Goal: Task Accomplishment & Management: Use online tool/utility

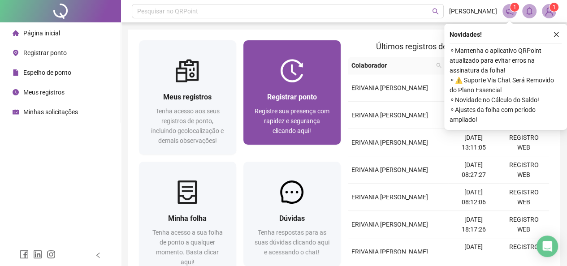
drag, startPoint x: 527, startPoint y: 0, endPoint x: 304, endPoint y: 84, distance: 239.0
click at [304, 84] on div "Registrar ponto Registre sua presença com rapidez e segurança clicando aqui!" at bounding box center [292, 114] width 97 height 62
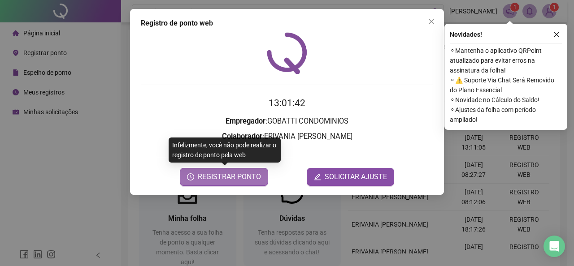
click at [217, 174] on span "REGISTRAR PONTO" at bounding box center [229, 177] width 63 height 11
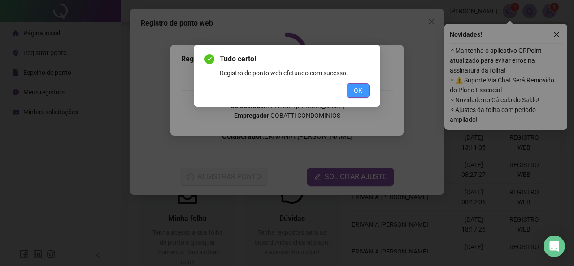
click at [355, 91] on span "OK" at bounding box center [358, 91] width 9 height 10
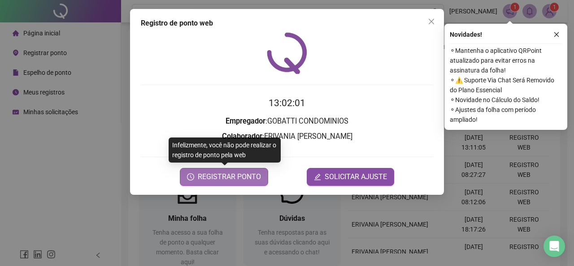
click at [249, 181] on span "REGISTRAR PONTO" at bounding box center [229, 177] width 63 height 11
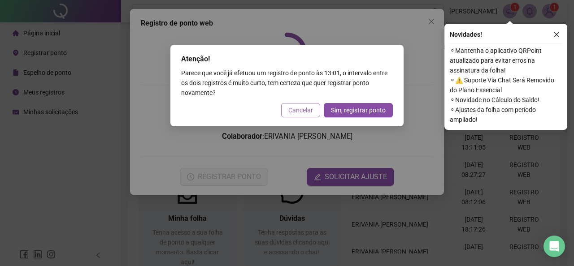
click at [300, 114] on span "Cancelar" at bounding box center [300, 110] width 25 height 10
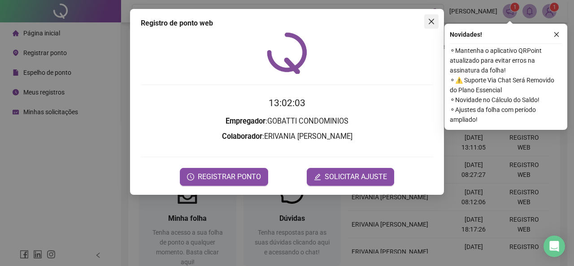
click at [433, 25] on icon "close" at bounding box center [431, 21] width 7 height 7
